Goal: Task Accomplishment & Management: Use online tool/utility

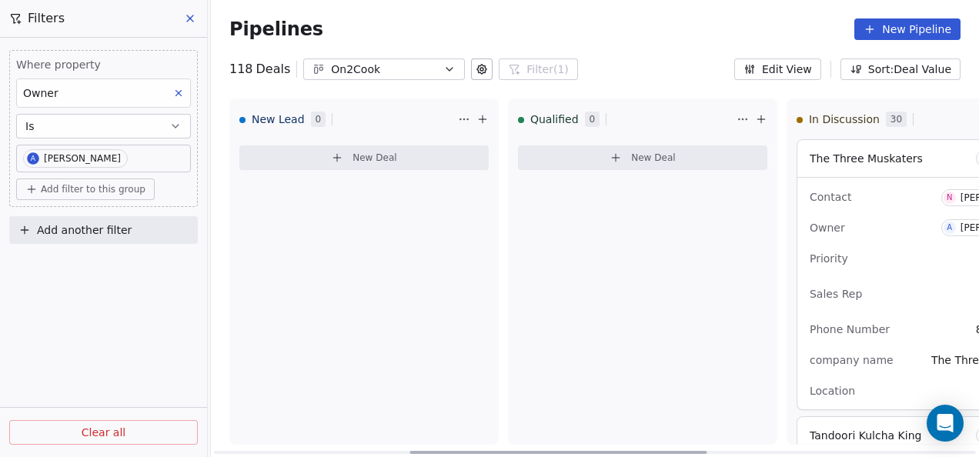
scroll to position [2232, 0]
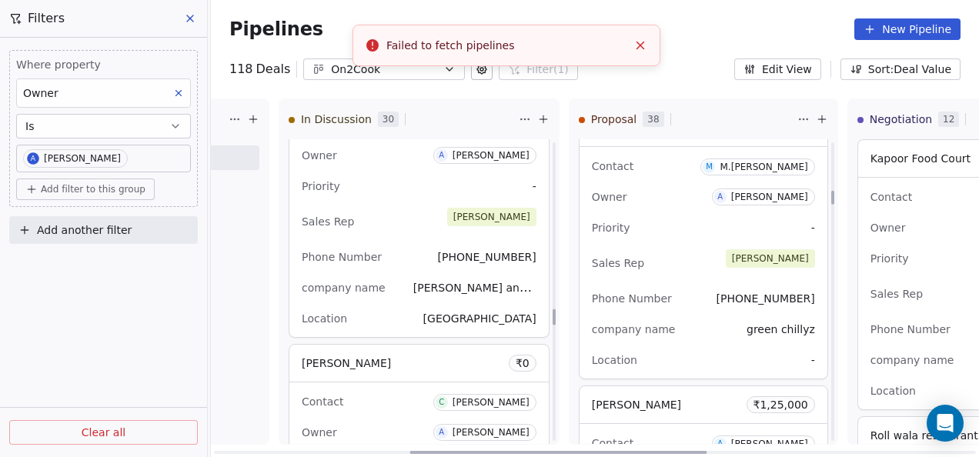
scroll to position [3079, 0]
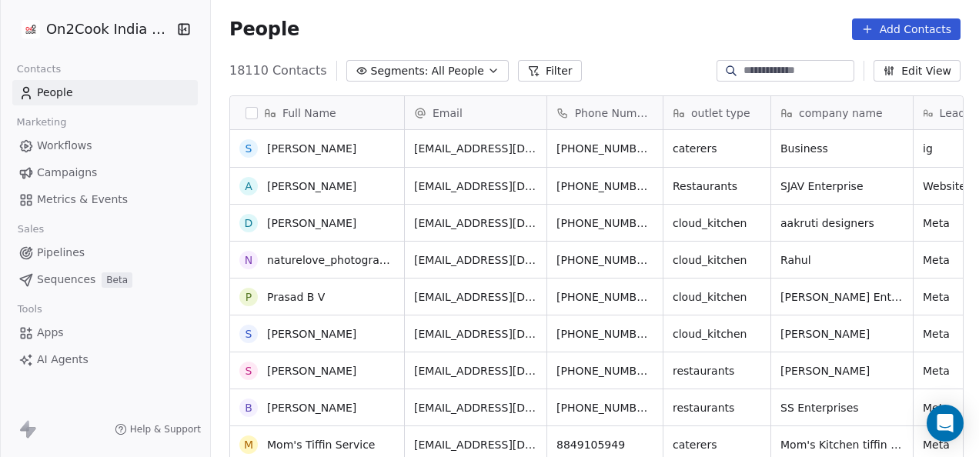
scroll to position [693, 0]
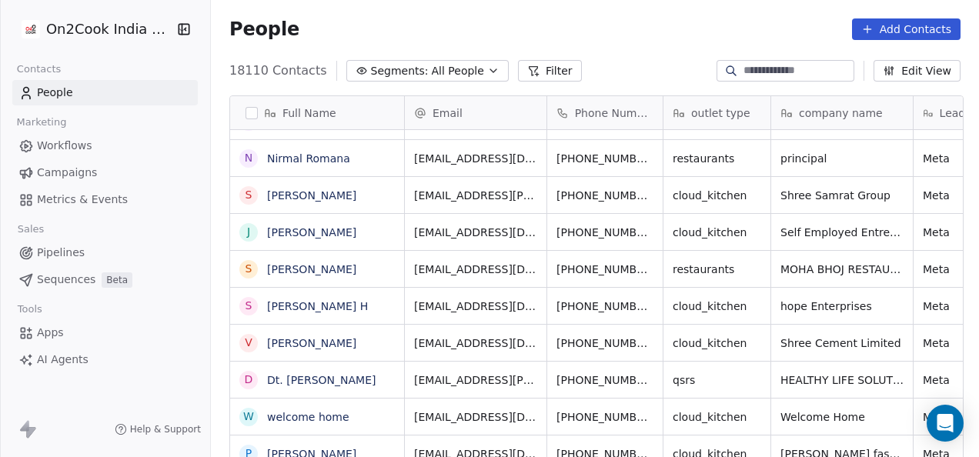
click at [59, 259] on span "Pipelines" at bounding box center [61, 253] width 48 height 16
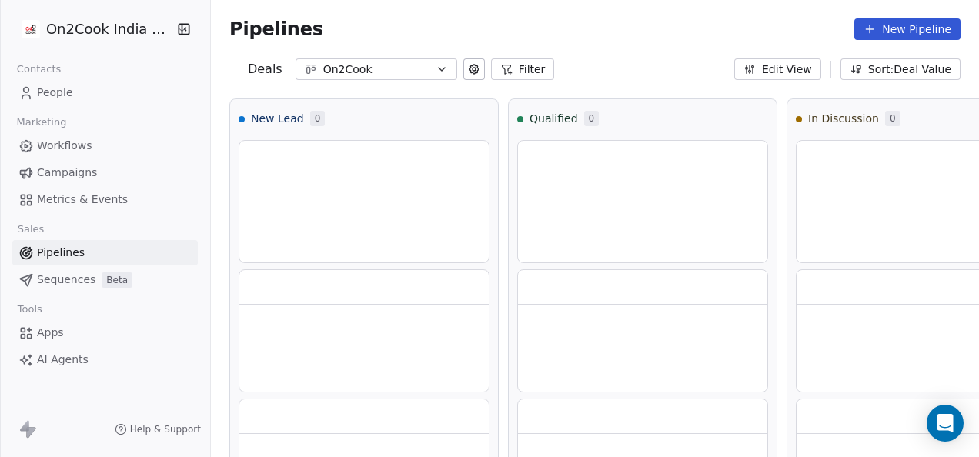
click at [500, 65] on icon at bounding box center [506, 69] width 12 height 12
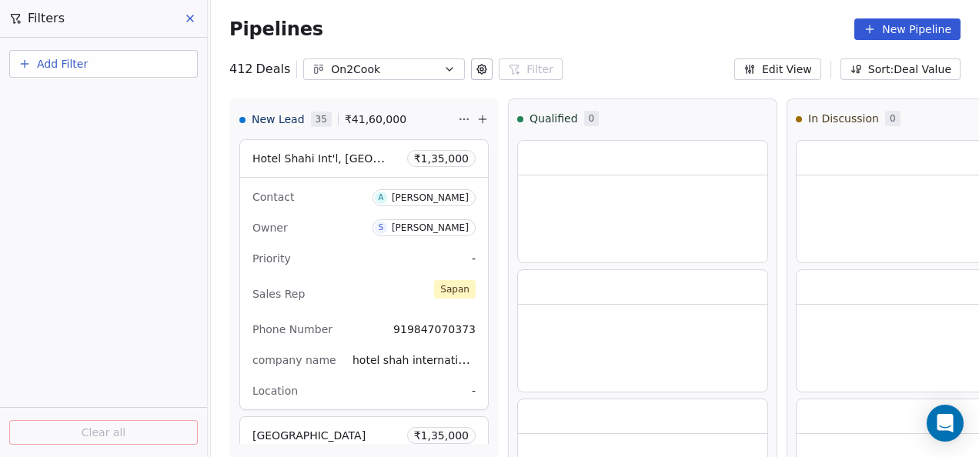
click at [145, 66] on button "Add Filter" at bounding box center [103, 64] width 189 height 28
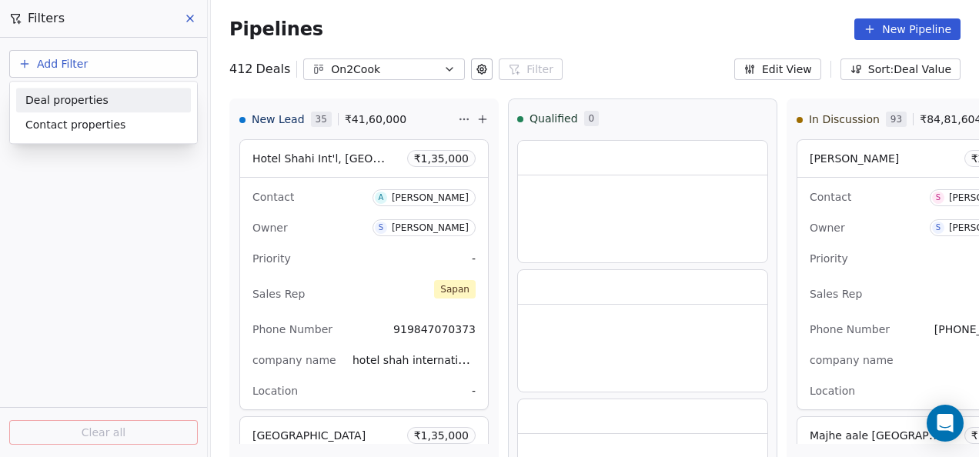
click at [139, 109] on div "Deal properties" at bounding box center [103, 100] width 175 height 25
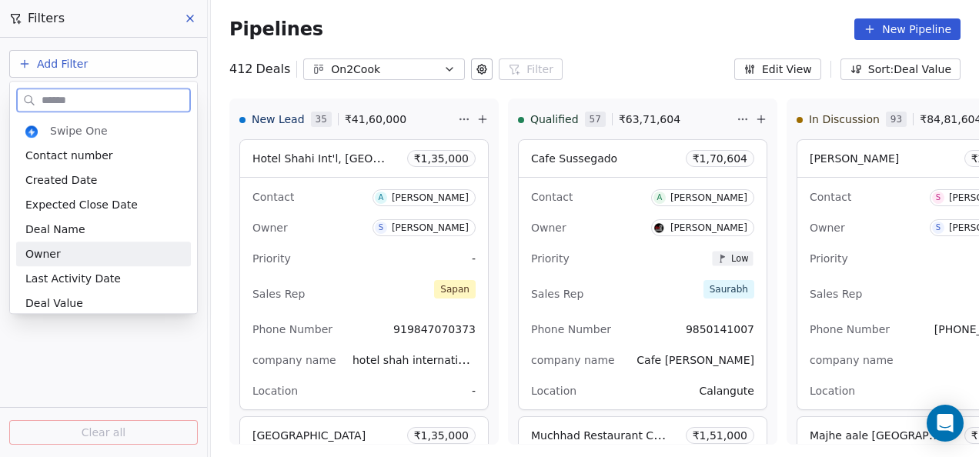
click at [88, 259] on div "Owner" at bounding box center [103, 253] width 156 height 15
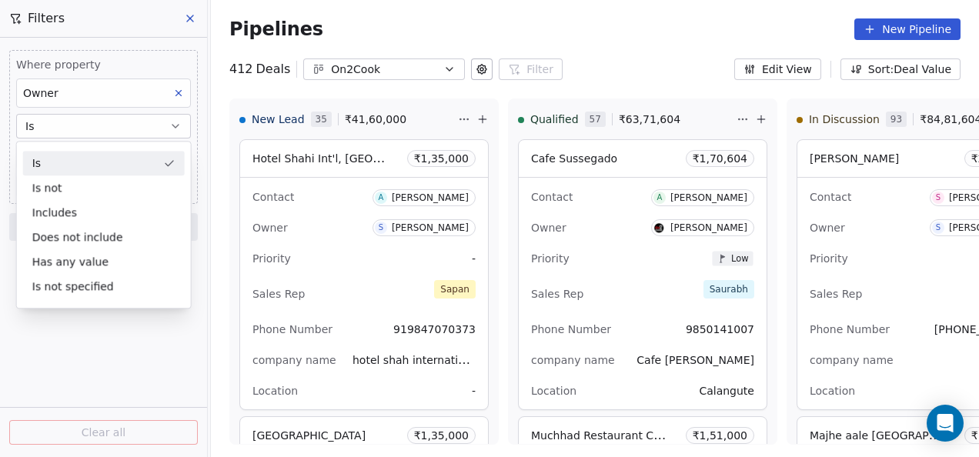
click at [95, 130] on button "Is" at bounding box center [103, 126] width 175 height 25
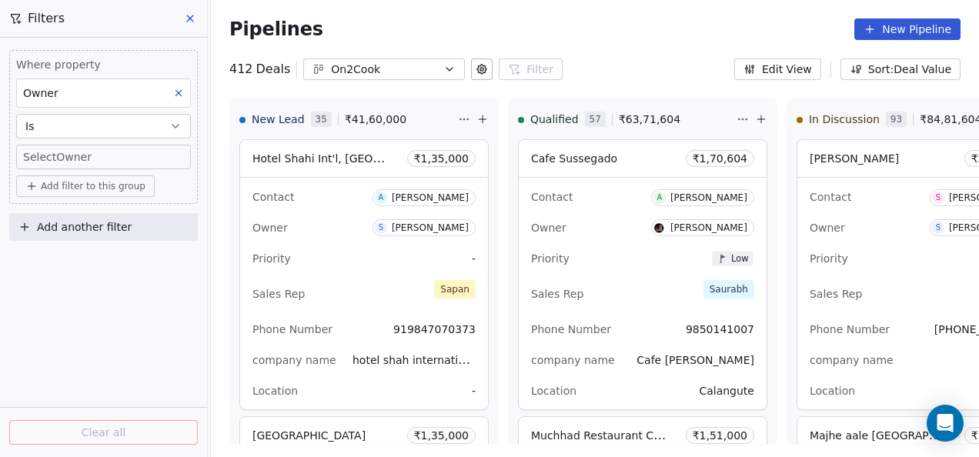
click at [100, 159] on body "On2Cook India Pvt. Ltd. Contacts People Marketing Workflows Campaigns Metrics &…" at bounding box center [489, 228] width 979 height 457
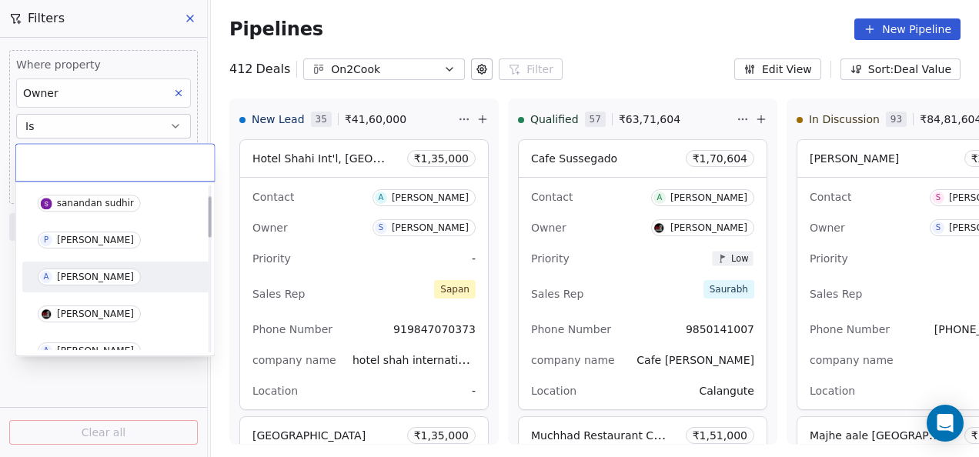
scroll to position [154, 0]
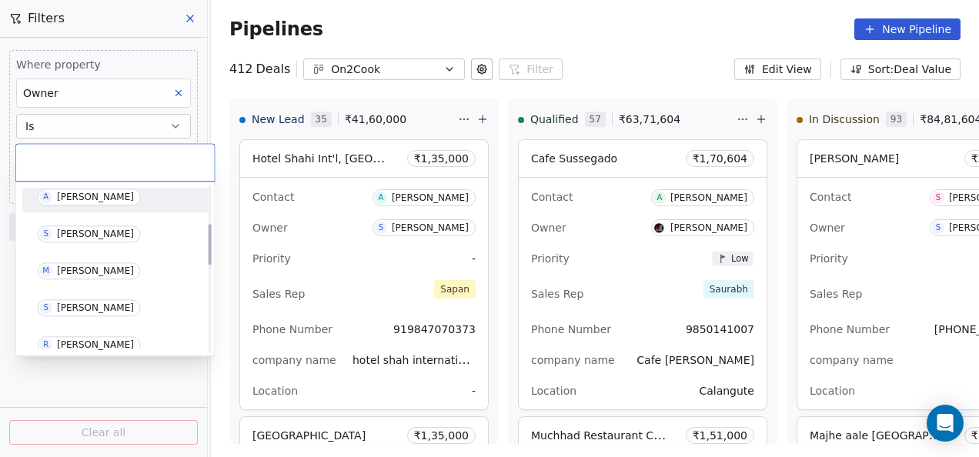
click at [72, 202] on span "A Anmol Soni" at bounding box center [89, 197] width 103 height 17
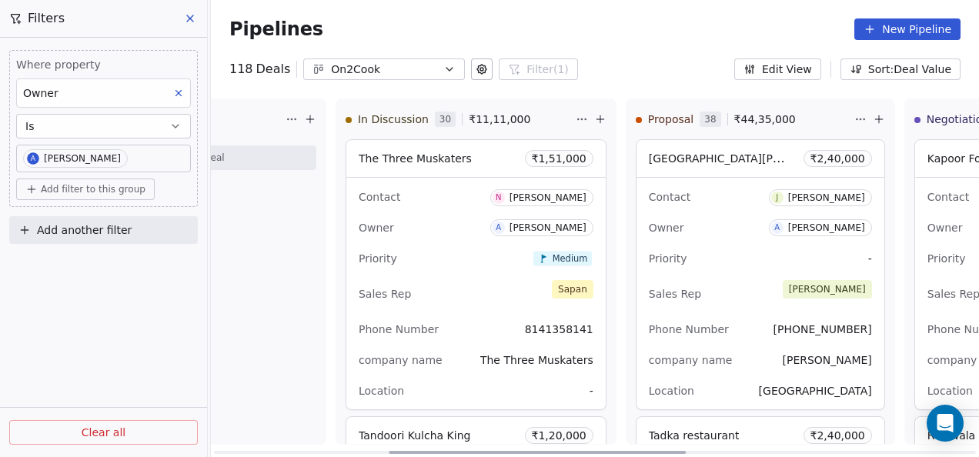
drag, startPoint x: 444, startPoint y: 454, endPoint x: 617, endPoint y: 452, distance: 173.2
click at [617, 452] on div at bounding box center [537, 452] width 297 height 3
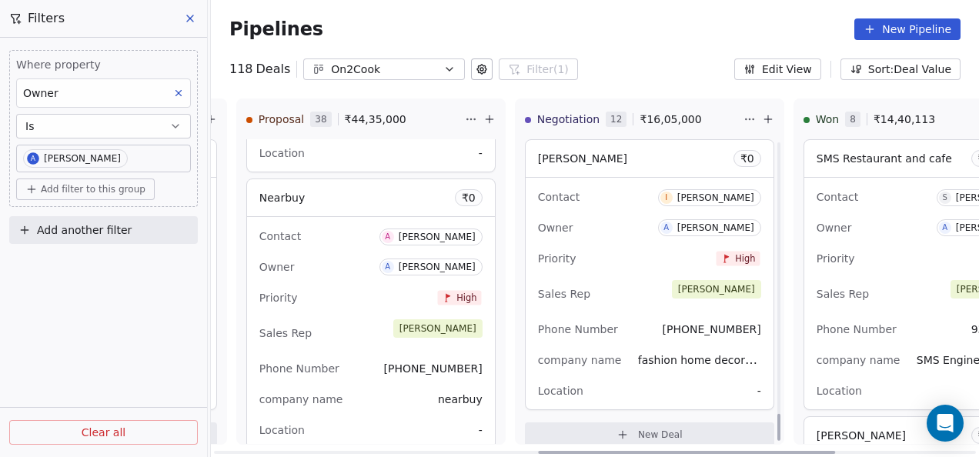
scroll to position [3048, 0]
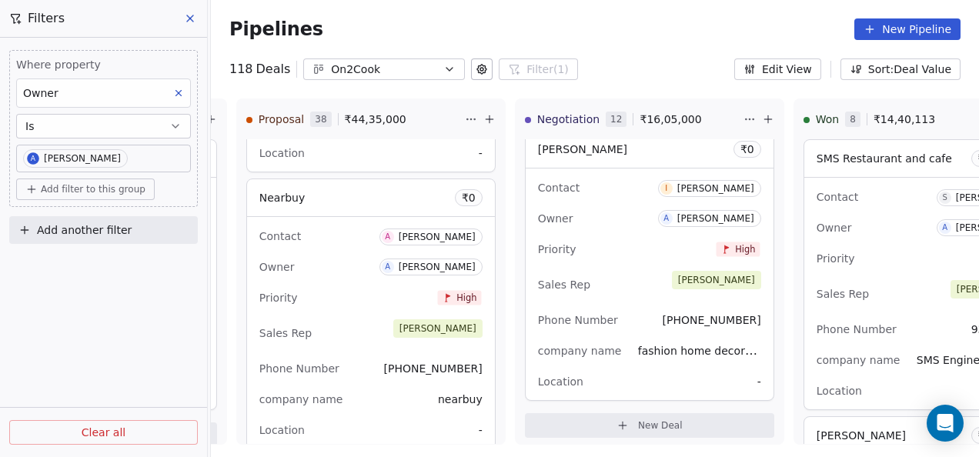
click at [132, 331] on div "Where property Owner Is A Anmol Soni Add filter to this group Add another filte…" at bounding box center [103, 248] width 207 height 420
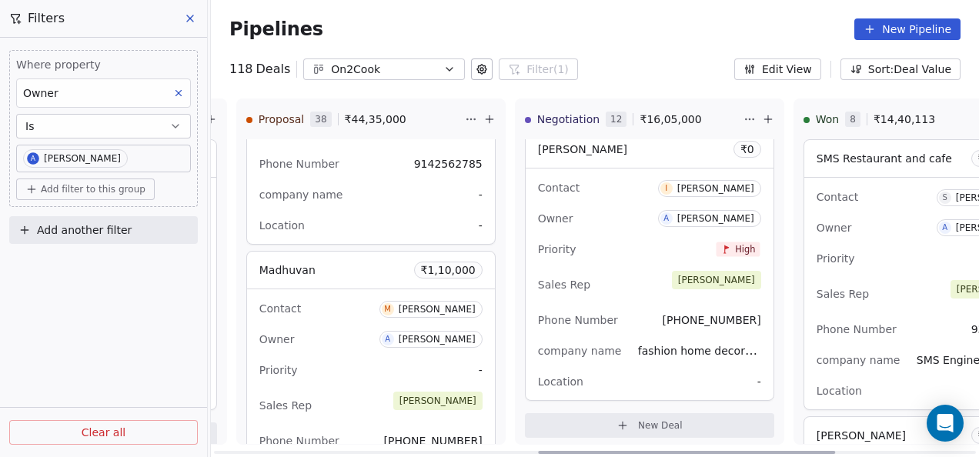
click at [343, 327] on div "Owner A Anmol Soni" at bounding box center [370, 339] width 223 height 25
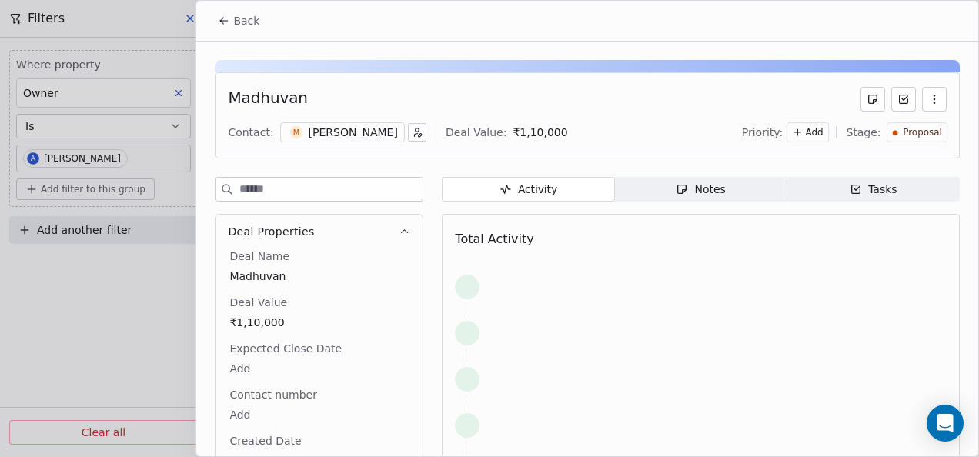
click at [678, 189] on icon "button" at bounding box center [682, 190] width 8 height 8
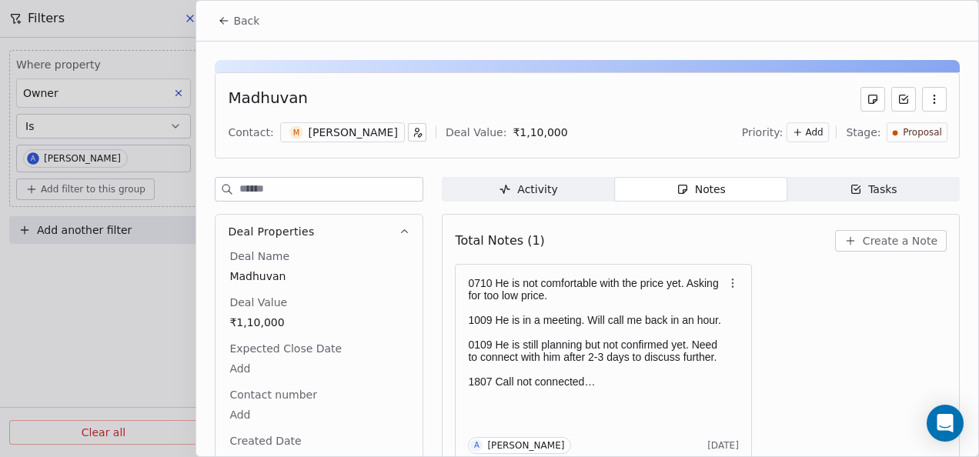
click at [328, 131] on div "[PERSON_NAME]" at bounding box center [353, 132] width 89 height 15
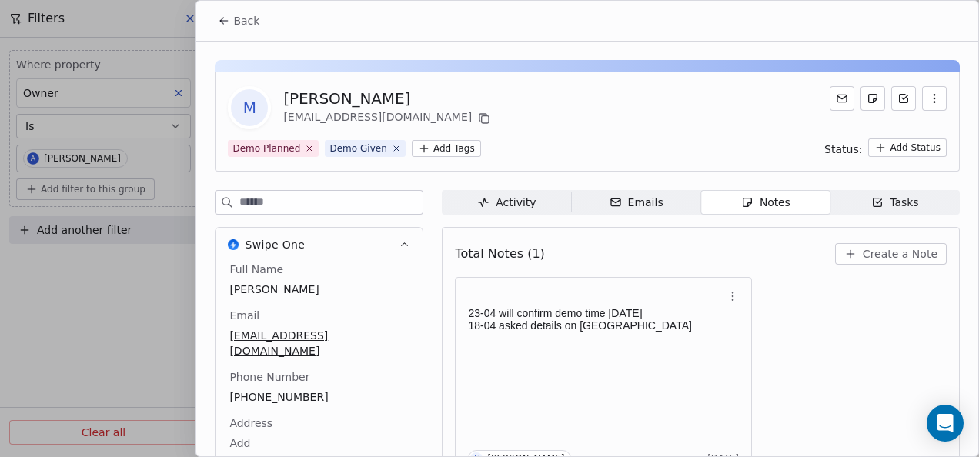
click at [229, 15] on icon at bounding box center [224, 21] width 12 height 12
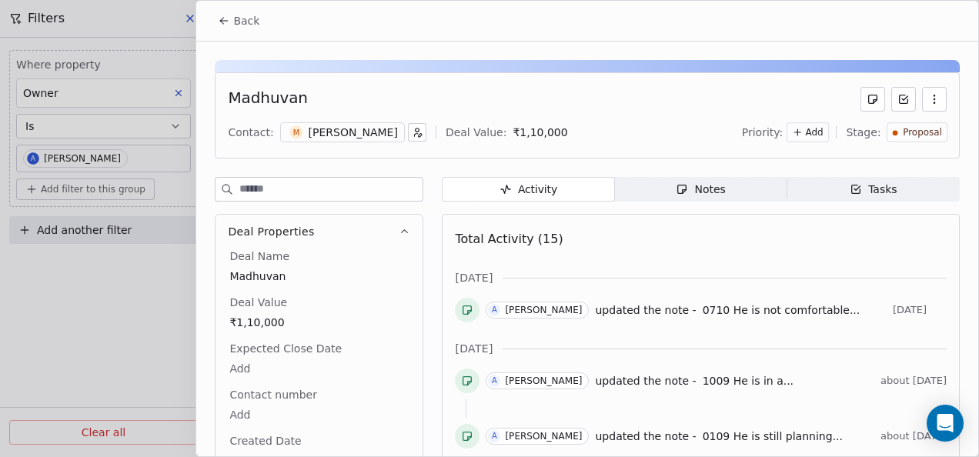
click at [220, 27] on button "Back" at bounding box center [239, 21] width 60 height 28
